Goal: Task Accomplishment & Management: Use online tool/utility

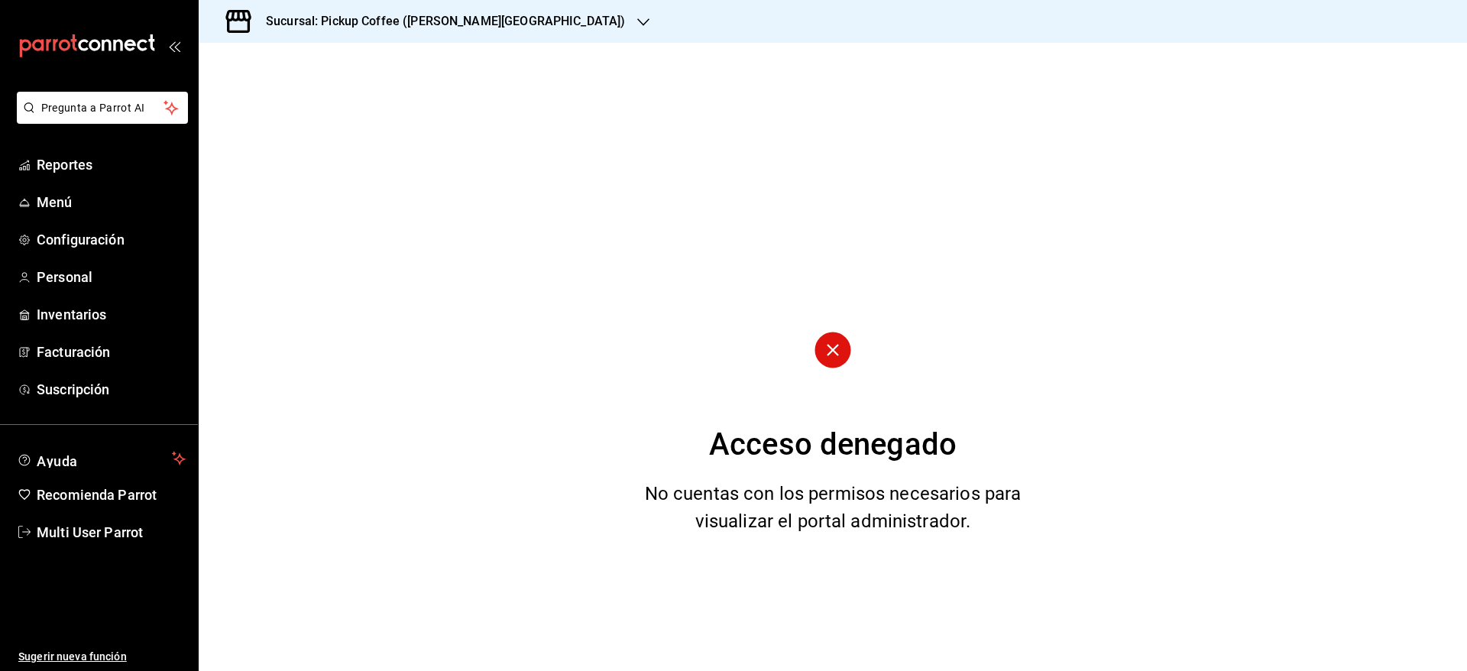
click at [485, 11] on div "Sucursal: Pickup Coffee ([PERSON_NAME][GEOGRAPHIC_DATA])" at bounding box center [433, 21] width 445 height 43
click at [108, 527] on span "Multi User Parrot" at bounding box center [111, 532] width 149 height 21
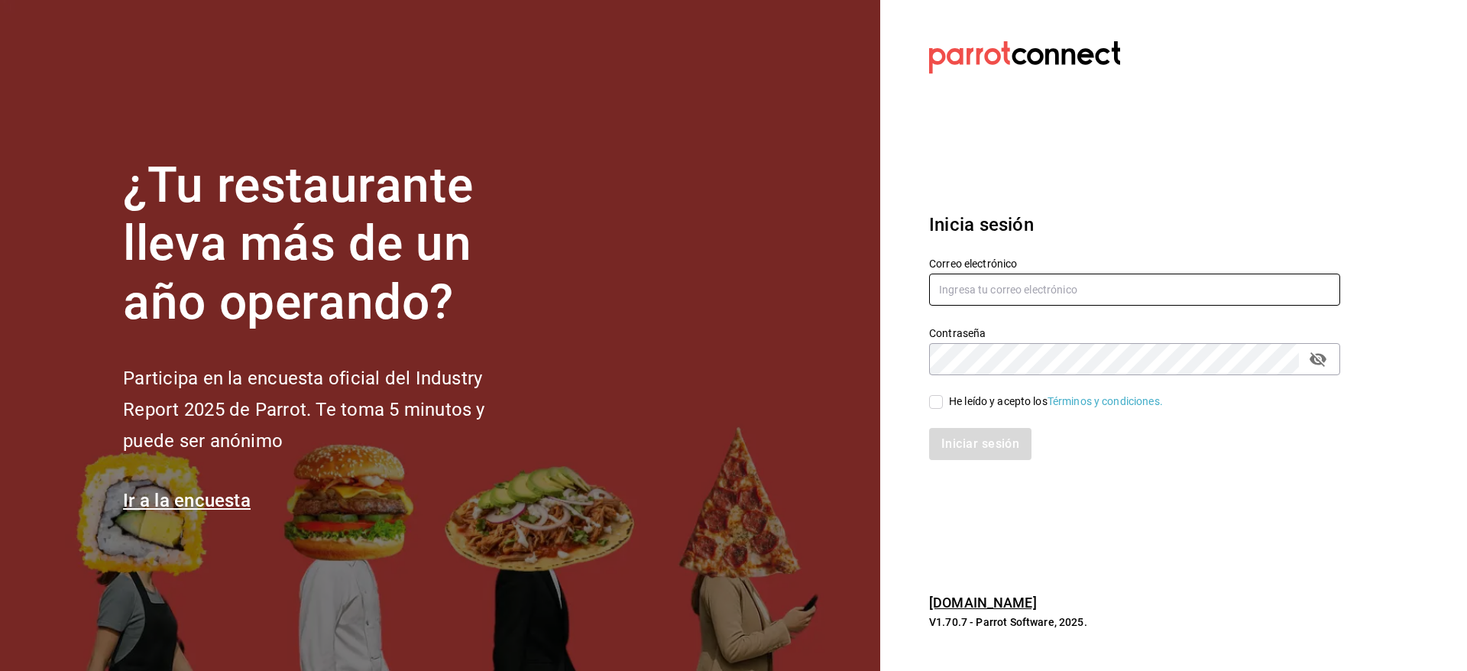
type input "multiuser@pickup.com"
click at [1110, 277] on input "multiuser@pickup.com" at bounding box center [1134, 290] width 411 height 32
click at [935, 410] on div "Iniciar sesión" at bounding box center [1126, 435] width 430 height 50
click at [961, 430] on div "Iniciar sesión" at bounding box center [1134, 444] width 411 height 32
click at [936, 401] on input "He leído y acepto los Términos y condiciones." at bounding box center [936, 402] width 14 height 14
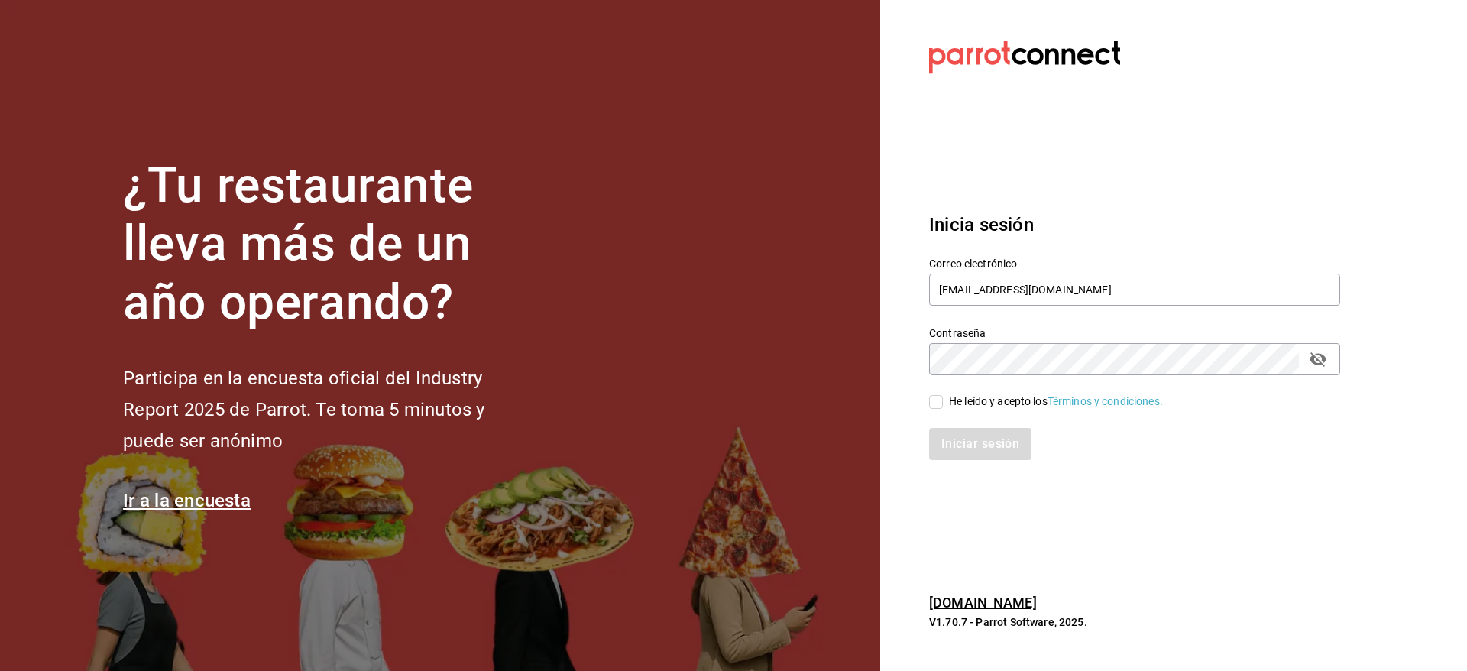
checkbox input "true"
click at [955, 433] on button "Iniciar sesión" at bounding box center [981, 444] width 104 height 32
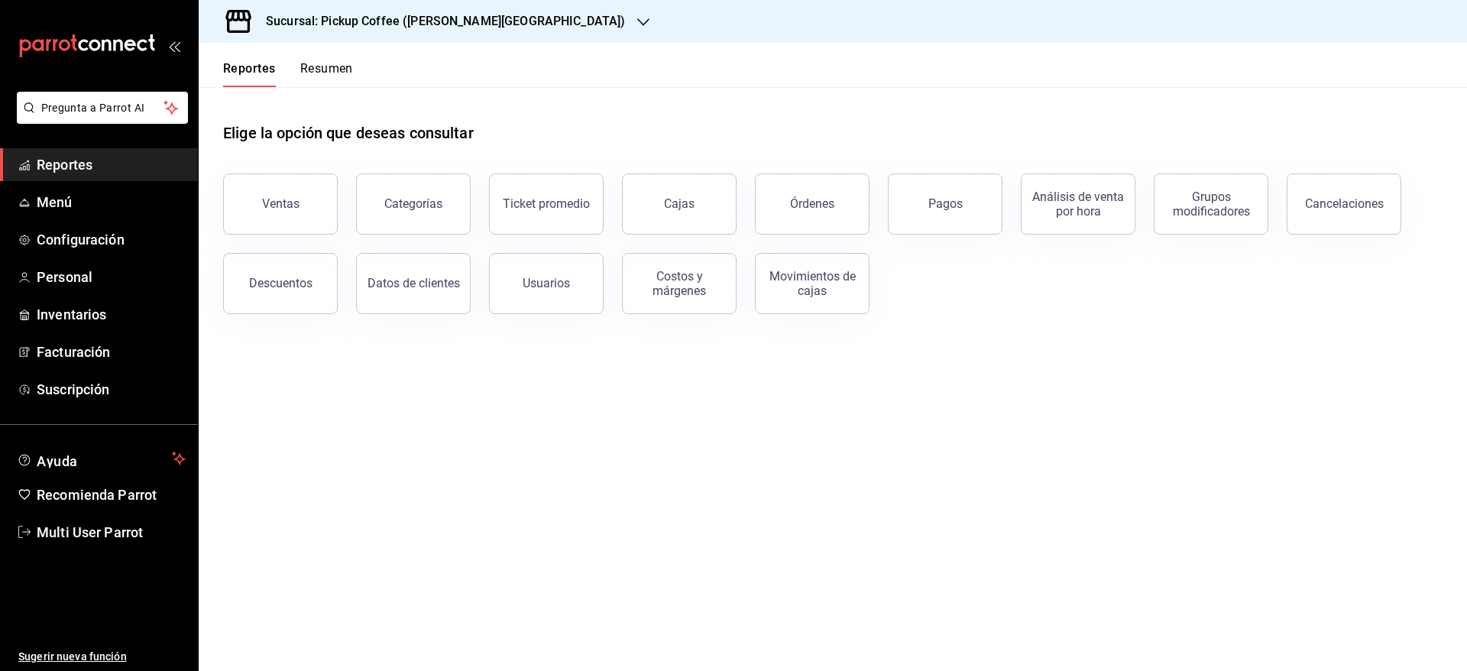
click at [322, 76] on button "Resumen" at bounding box center [326, 74] width 53 height 26
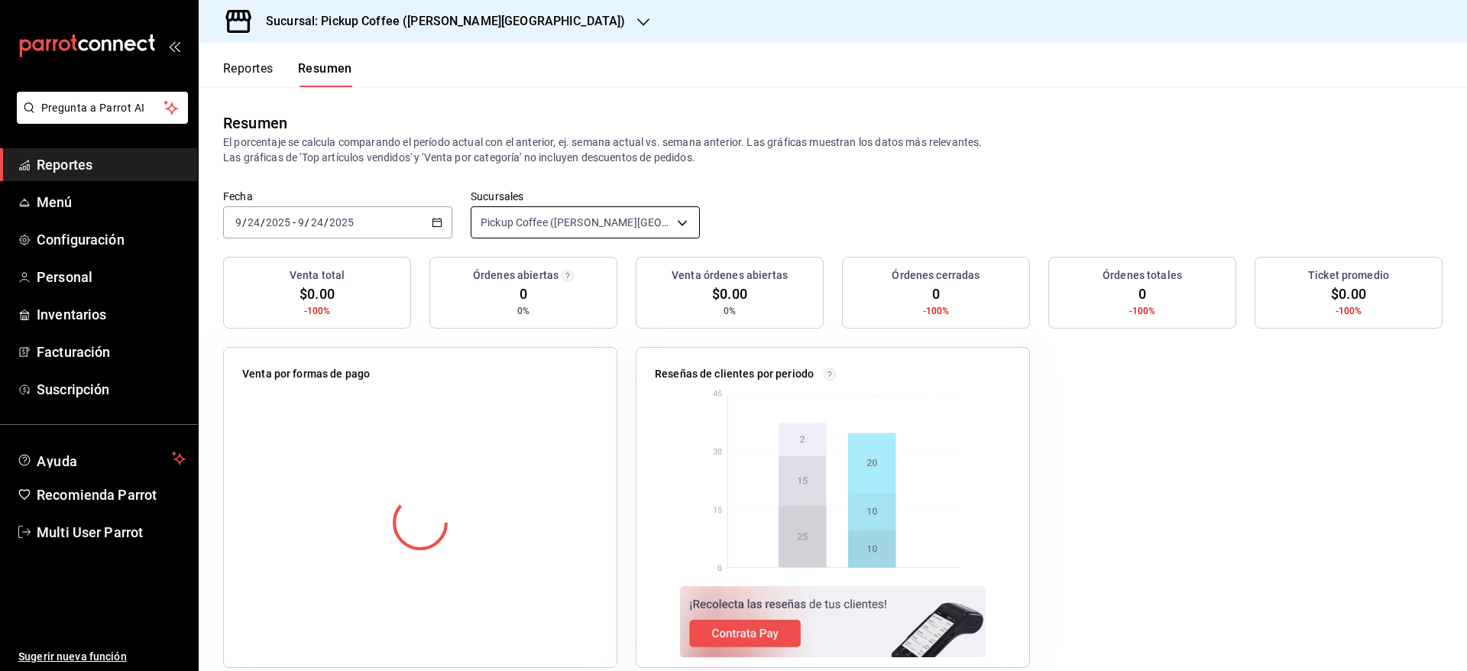
click at [469, 222] on body "Pregunta a Parrot AI Reportes Menú Configuración Personal Inventarios Facturaci…" at bounding box center [733, 335] width 1467 height 671
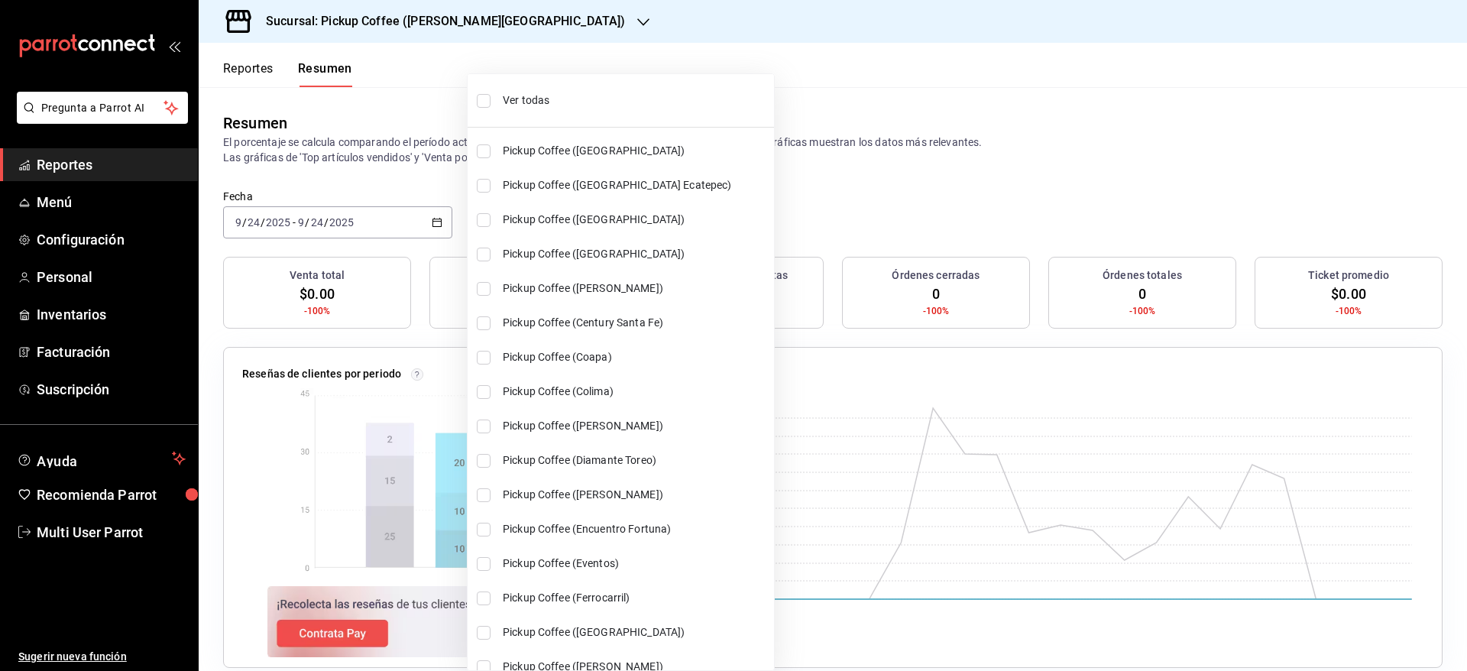
click at [587, 98] on span "Ver todas" at bounding box center [635, 100] width 265 height 16
type input "[object Object],[object Object],[object Object],[object Object],[object Object]…"
checkbox input "true"
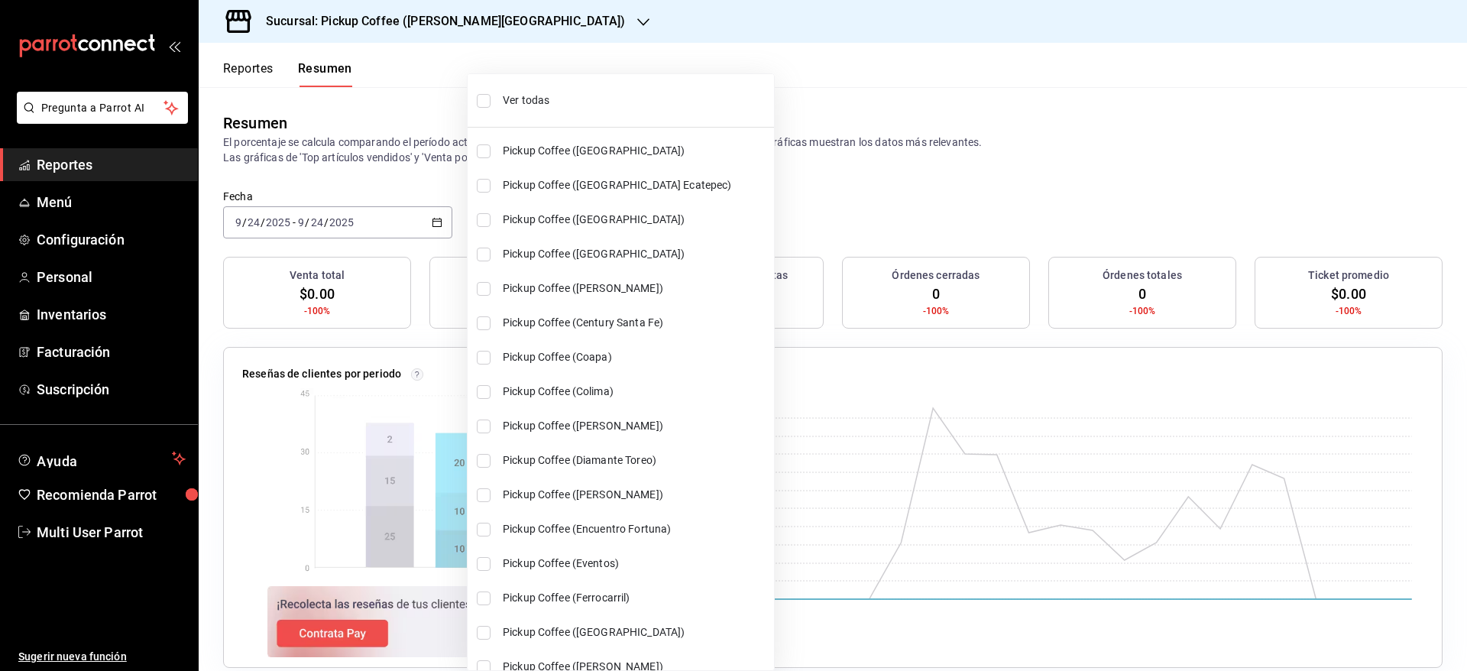
checkbox input "true"
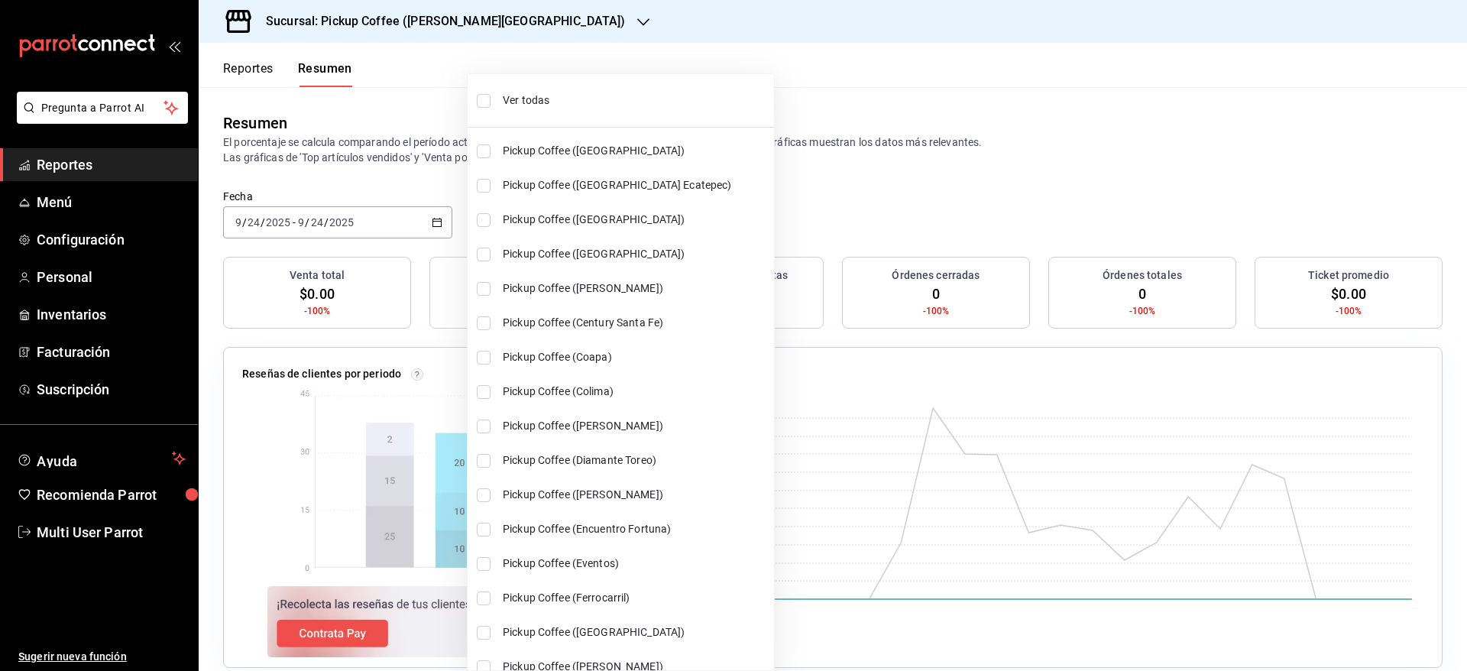
checkbox input "true"
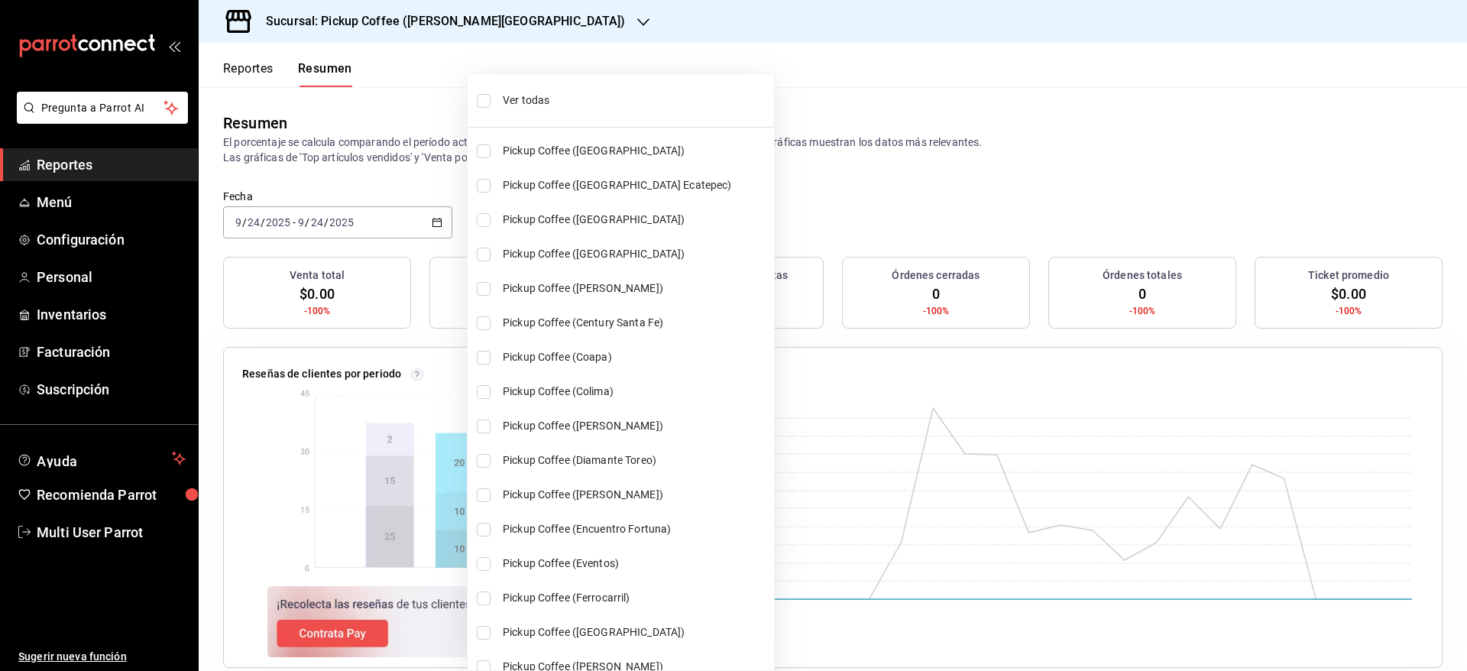
checkbox input "true"
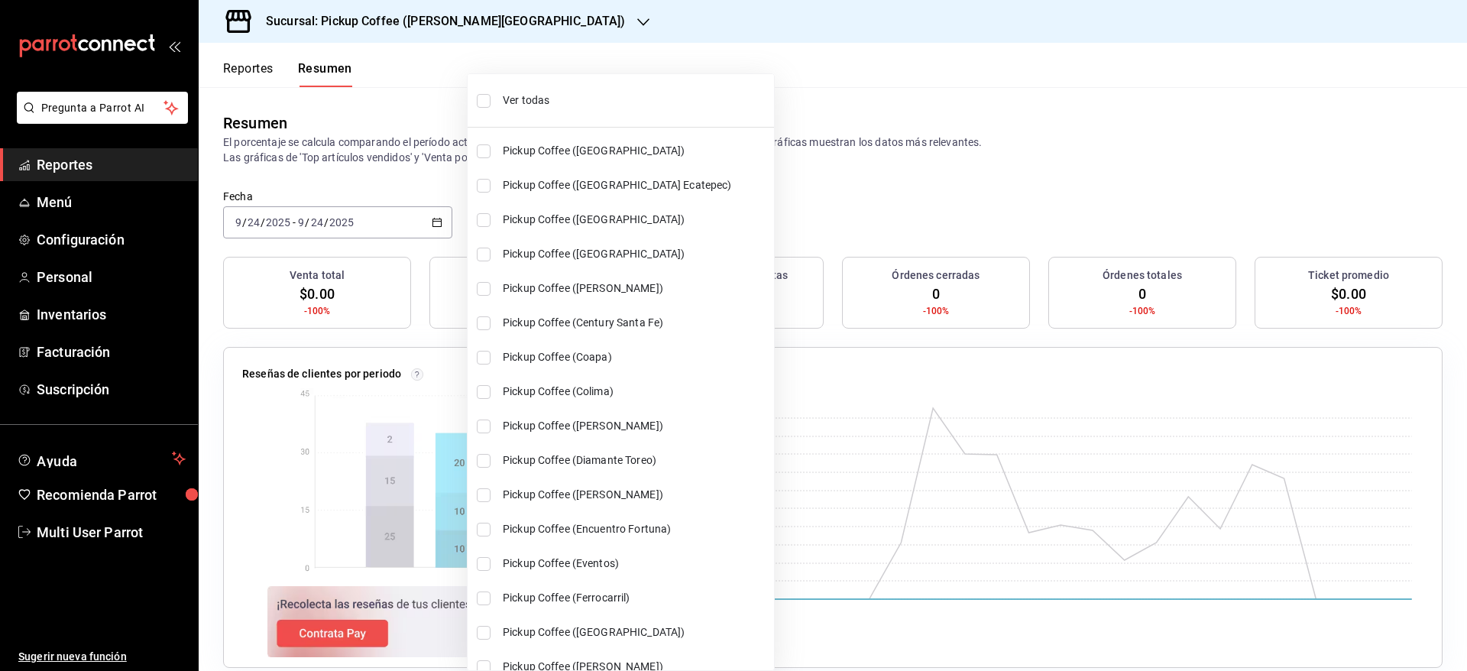
checkbox input "true"
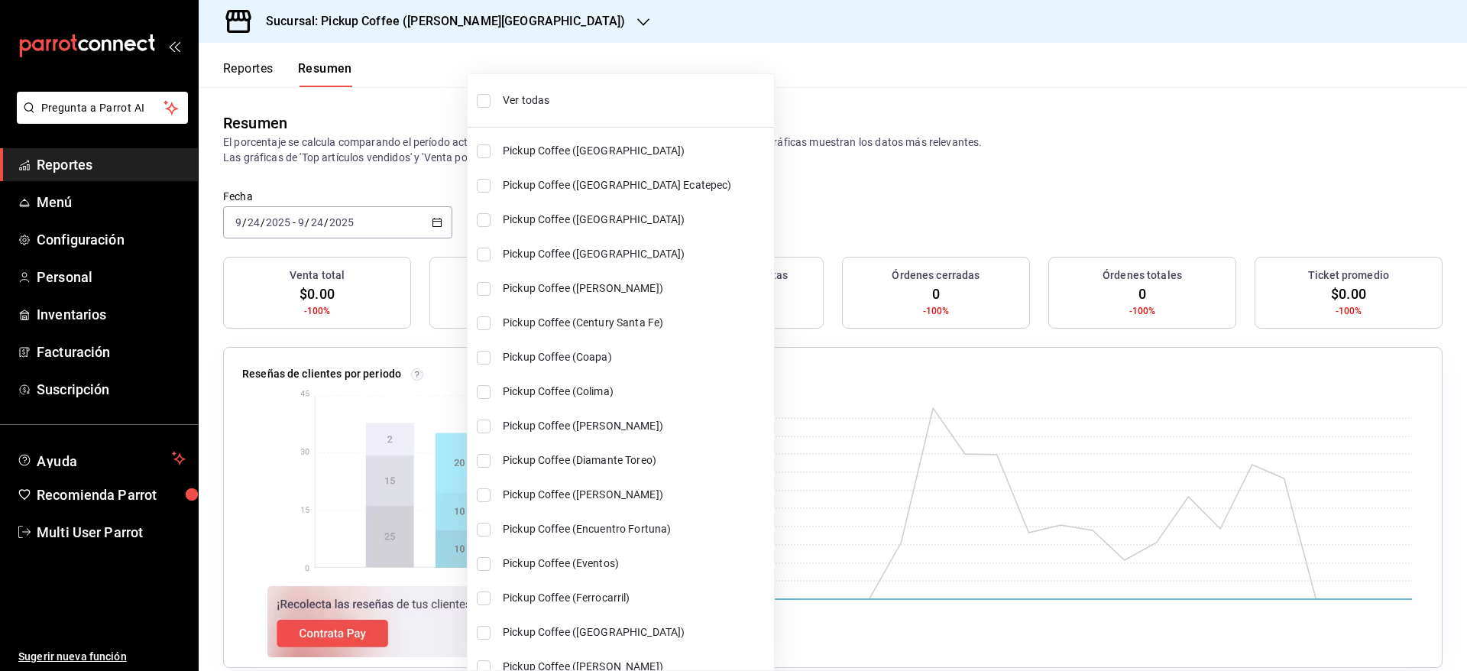
checkbox input "true"
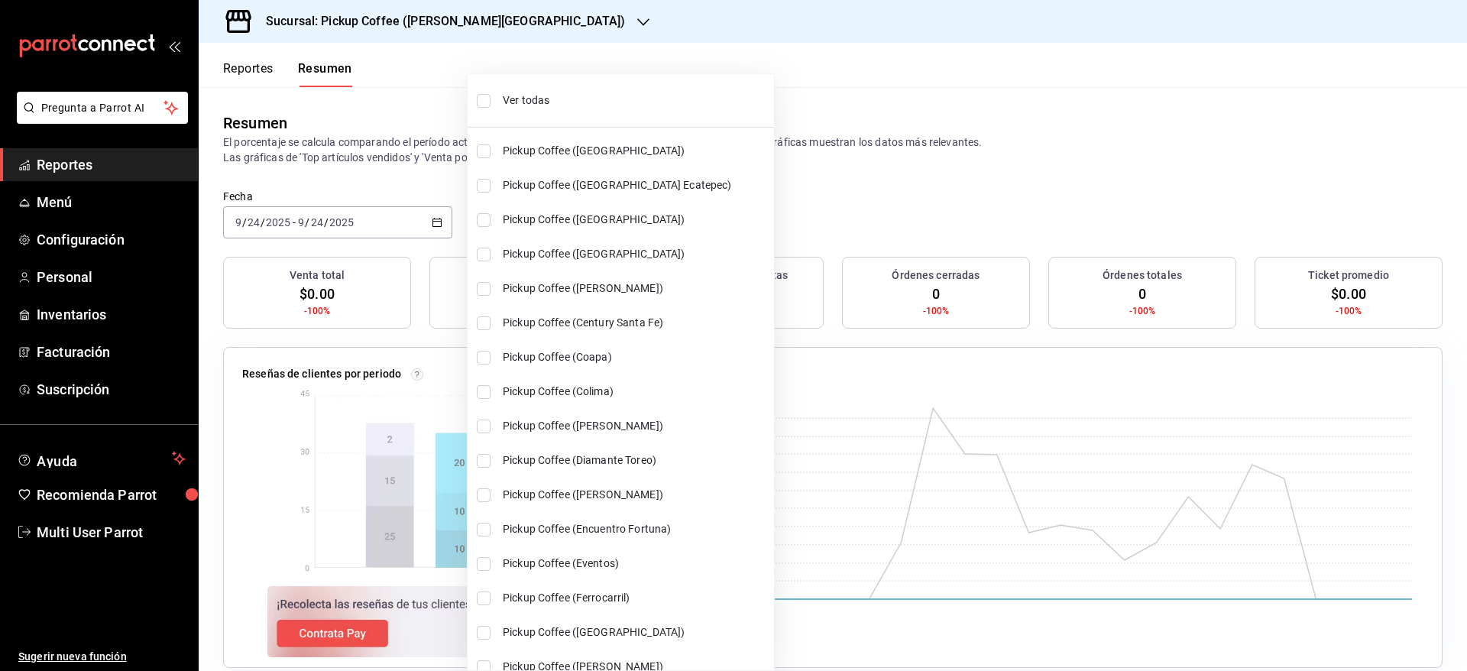
checkbox input "true"
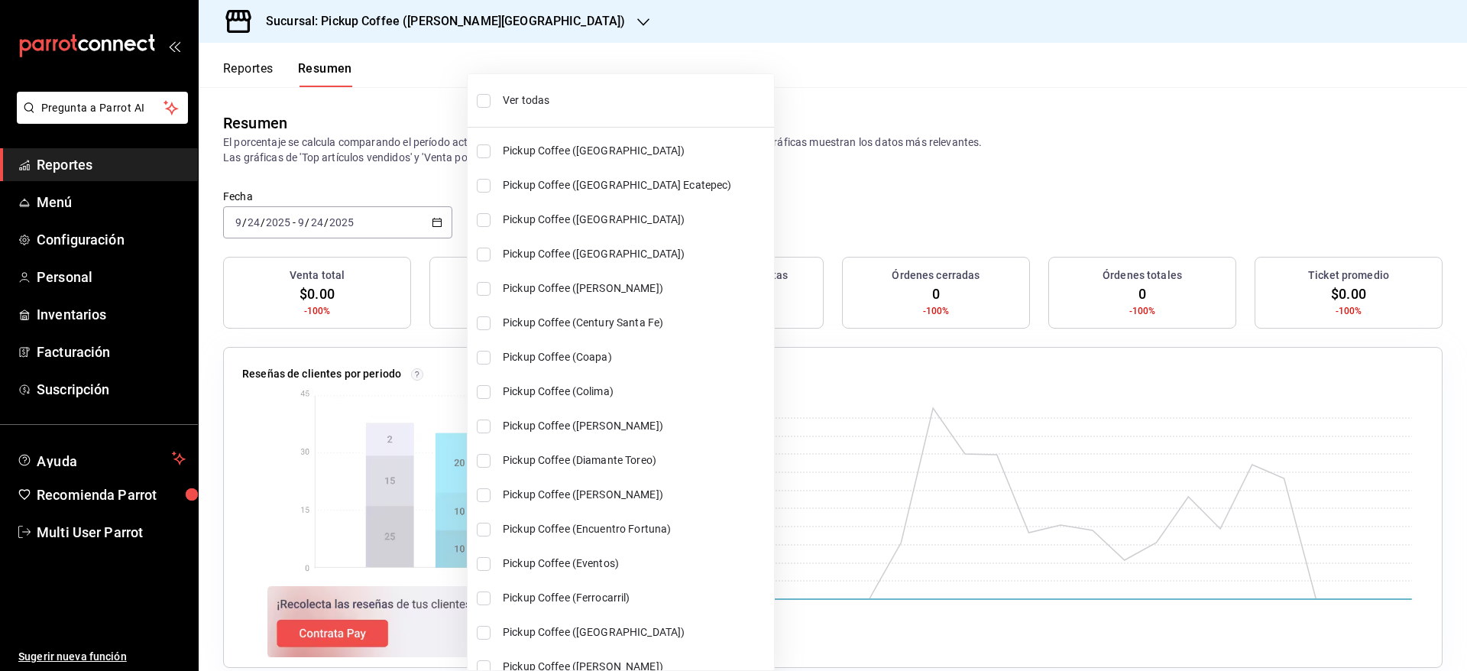
checkbox input "true"
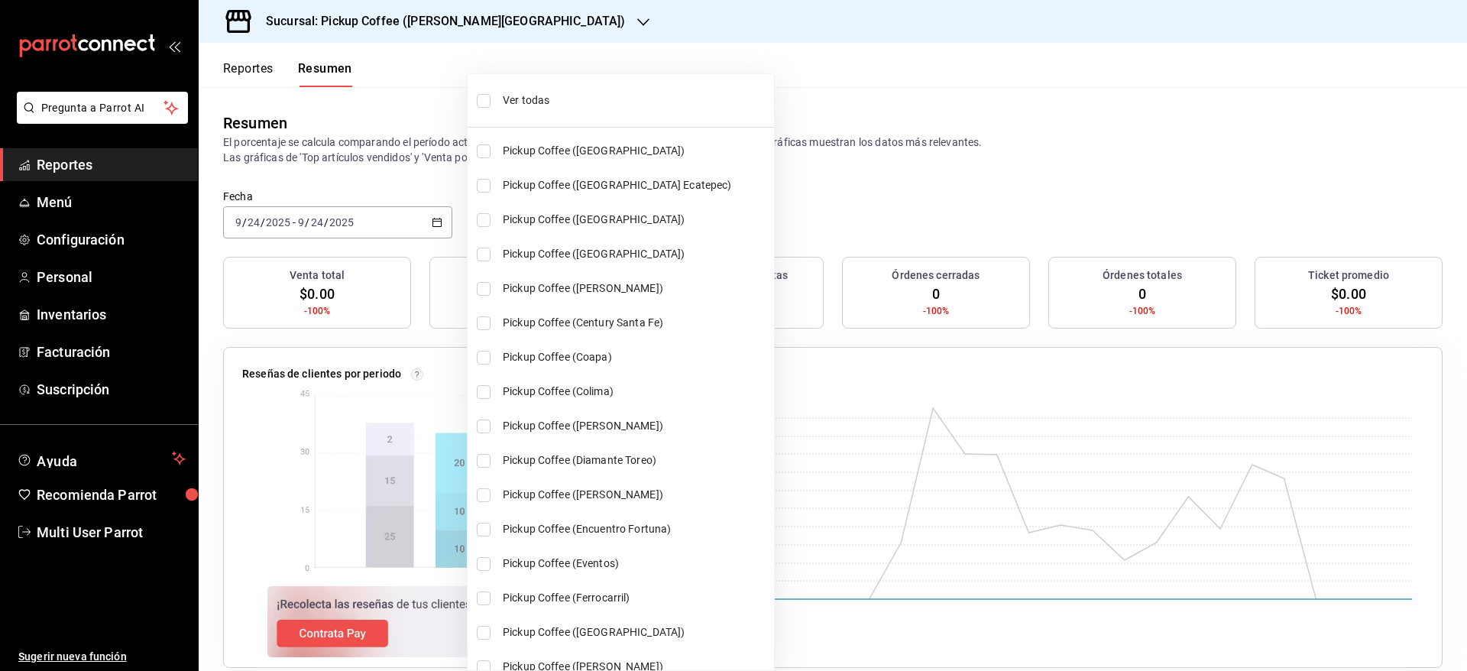
checkbox input "true"
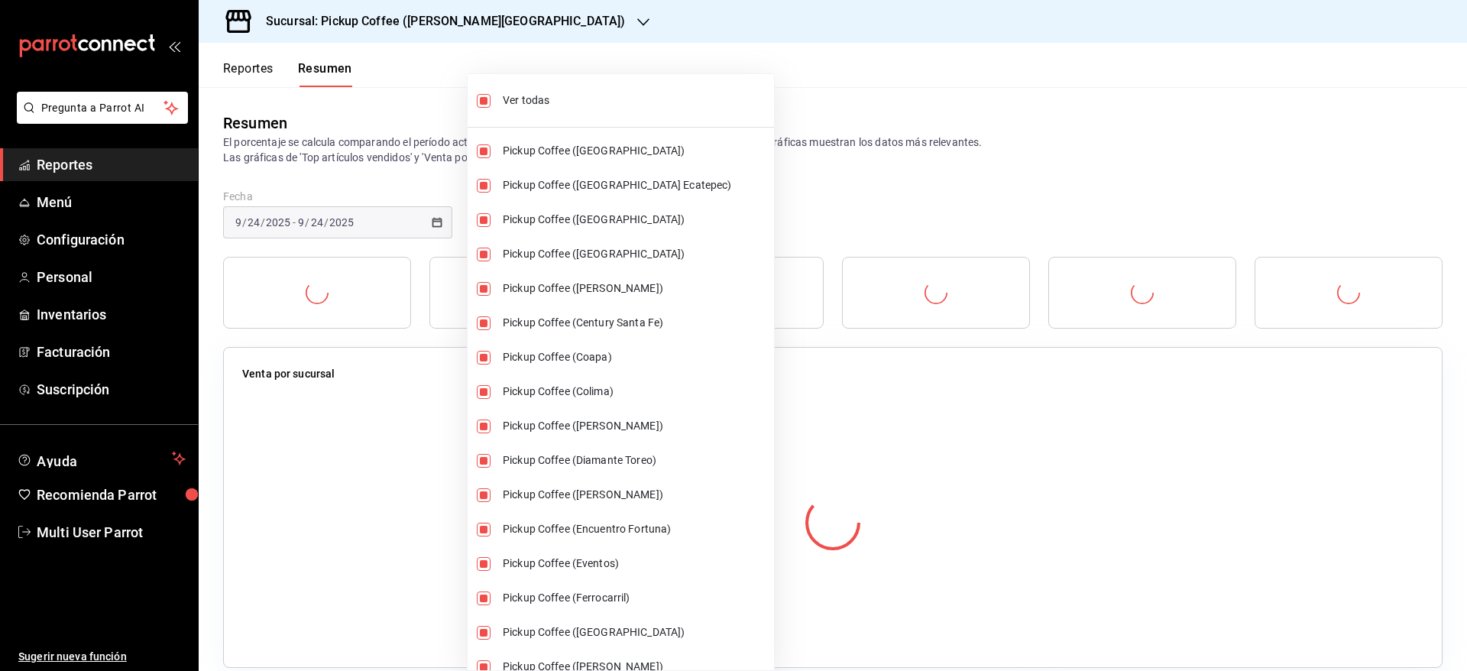
click at [903, 70] on div at bounding box center [733, 335] width 1467 height 671
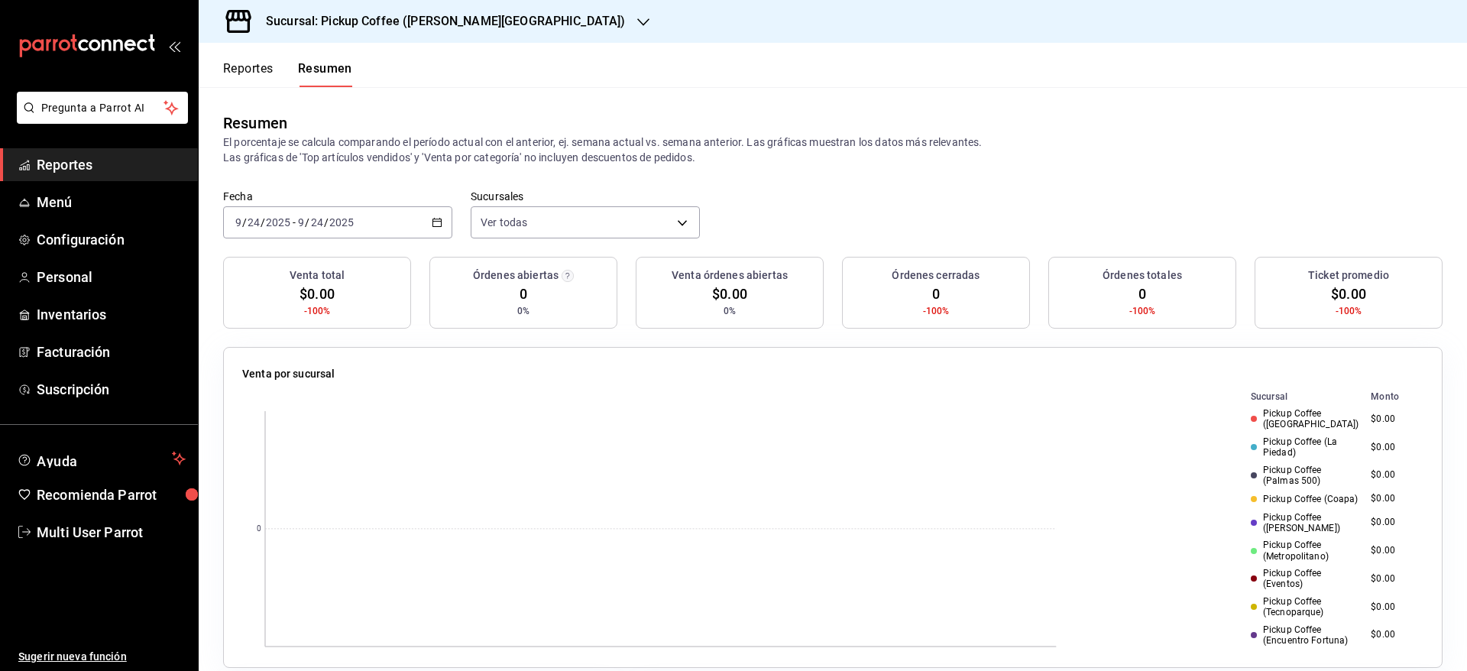
click at [433, 222] on icon "button" at bounding box center [437, 222] width 11 height 11
click at [312, 291] on li "Ayer" at bounding box center [295, 303] width 143 height 34
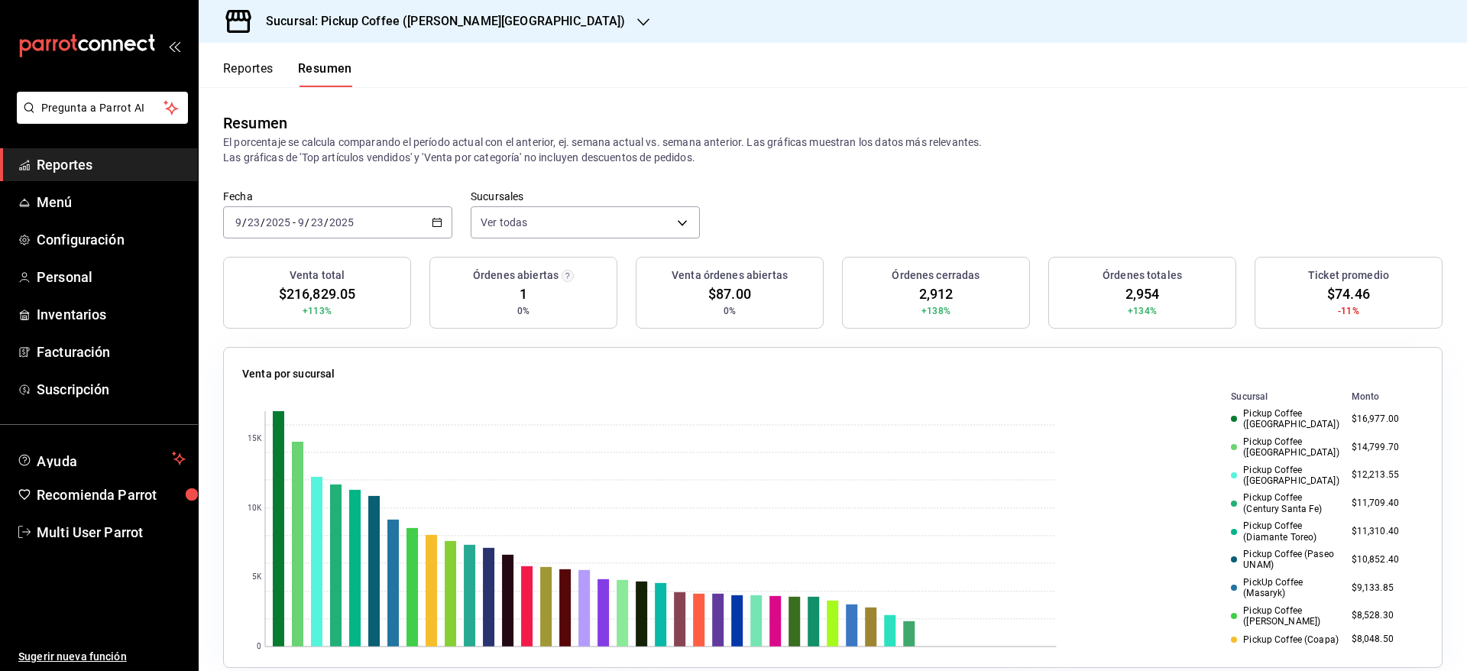
click at [439, 216] on div "[DATE] [DATE] - [DATE] [DATE]" at bounding box center [337, 222] width 229 height 32
click at [291, 365] on span "Mes actual" at bounding box center [295, 372] width 118 height 16
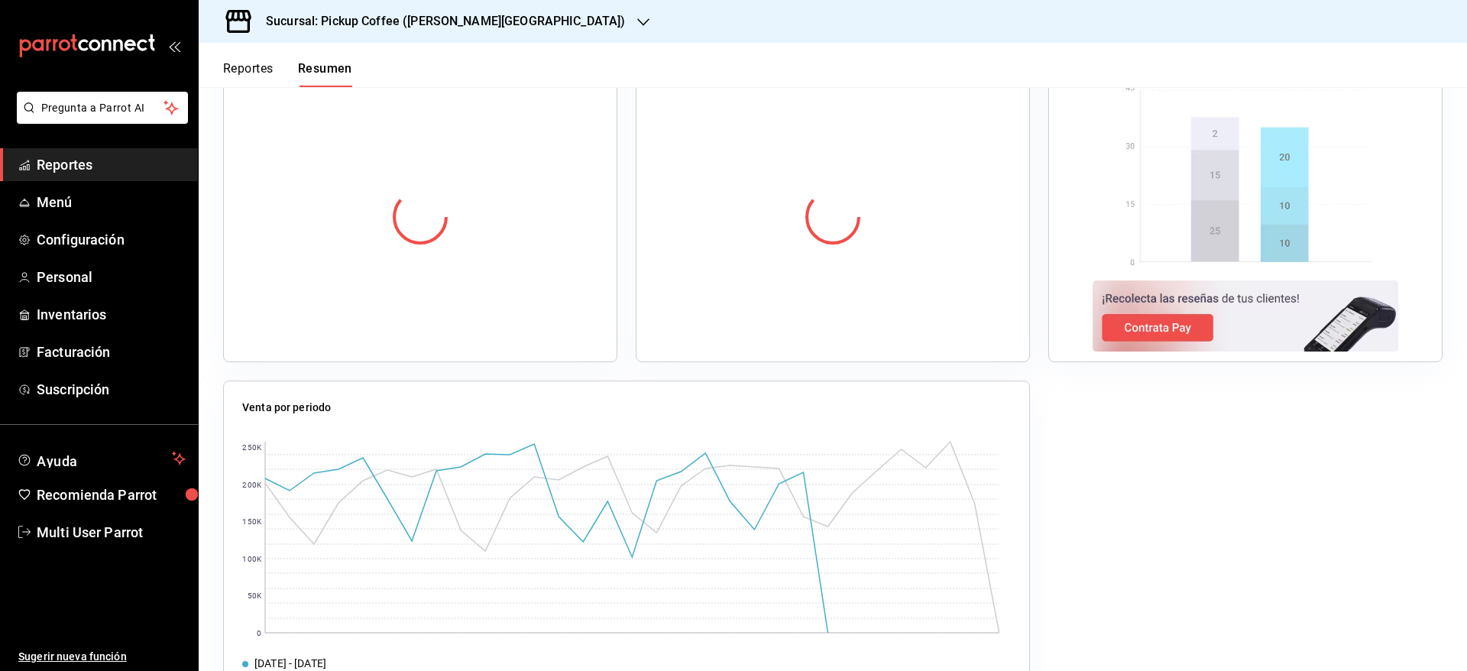
scroll to position [1039, 0]
